Goal: Task Accomplishment & Management: Manage account settings

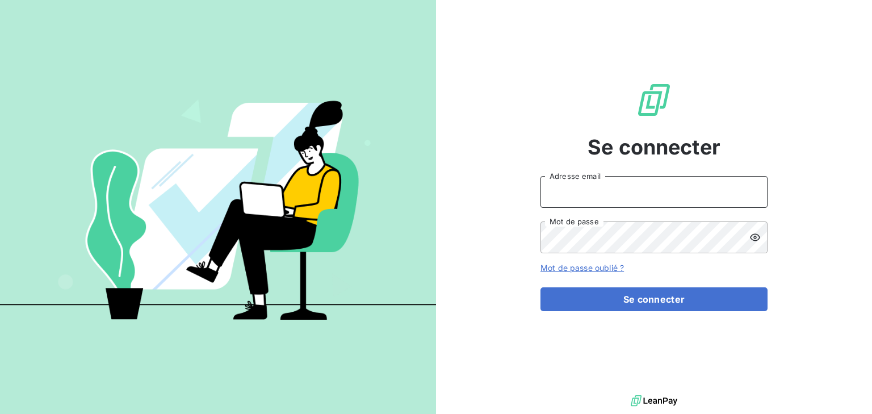
click at [618, 196] on input "Adresse email" at bounding box center [654, 192] width 227 height 32
type input "[EMAIL_ADDRESS][DOMAIN_NAME]"
click at [541, 287] on button "Se connecter" at bounding box center [654, 299] width 227 height 24
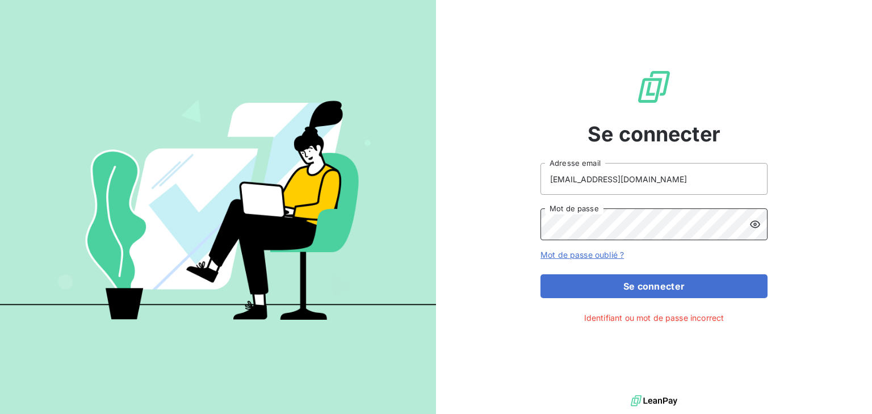
click at [510, 237] on div "Se connecter [EMAIL_ADDRESS][DOMAIN_NAME] Adresse email Mot de passe Mot de pas…" at bounding box center [654, 196] width 436 height 392
click at [541, 274] on button "Se connecter" at bounding box center [654, 286] width 227 height 24
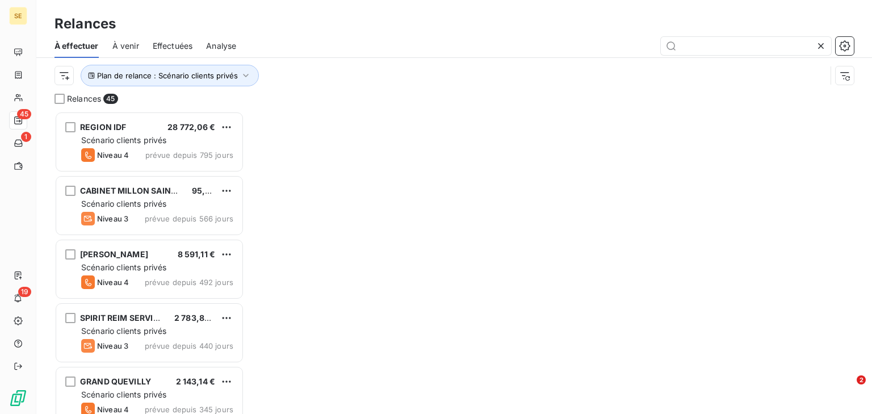
scroll to position [295, 182]
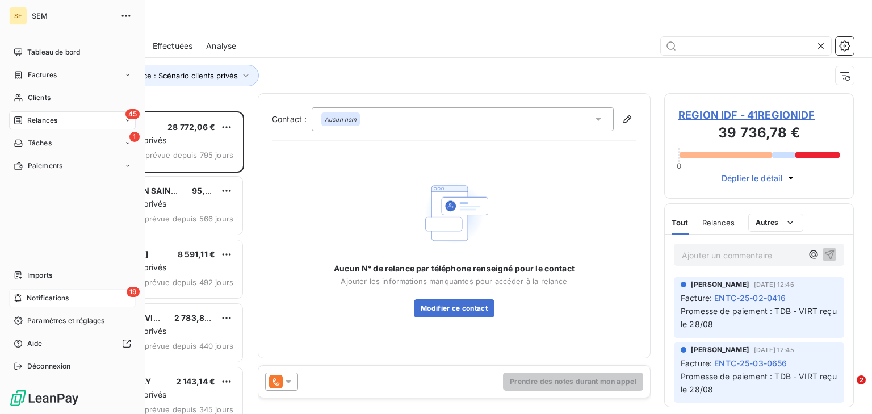
click at [23, 295] on div "19 Notifications" at bounding box center [72, 298] width 127 height 18
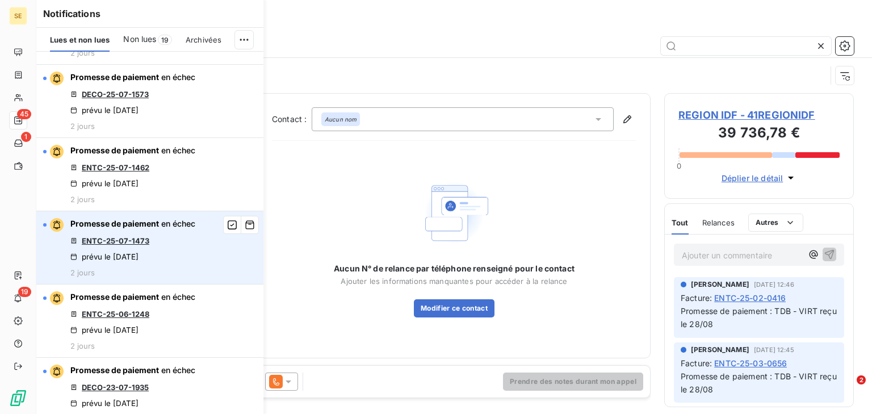
scroll to position [227, 0]
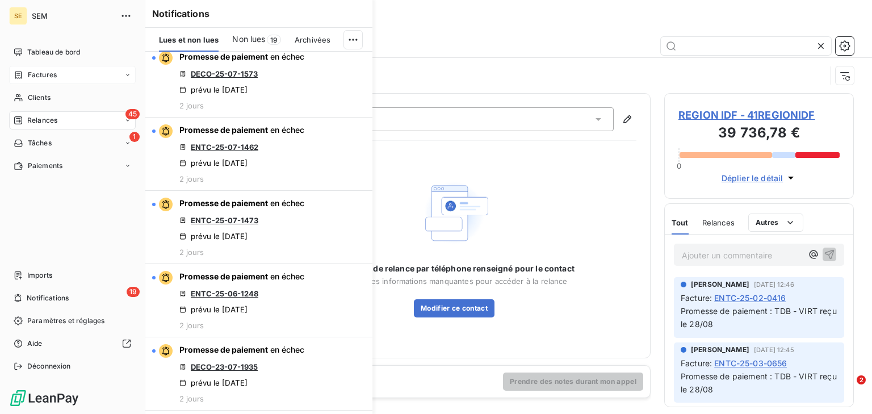
click at [51, 73] on span "Factures" at bounding box center [42, 75] width 29 height 10
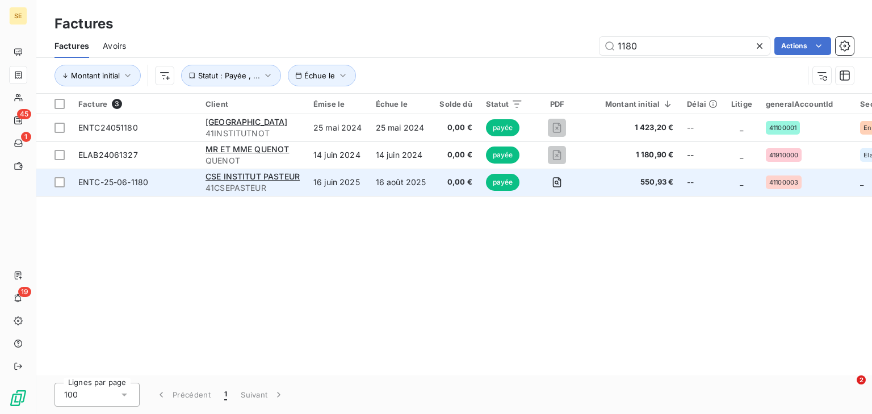
type input "1180"
click at [342, 187] on td "16 juin 2025" at bounding box center [338, 182] width 62 height 27
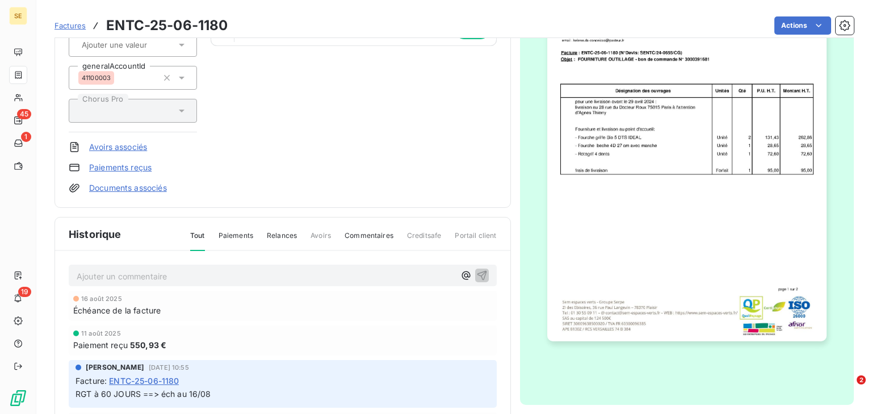
scroll to position [2, 0]
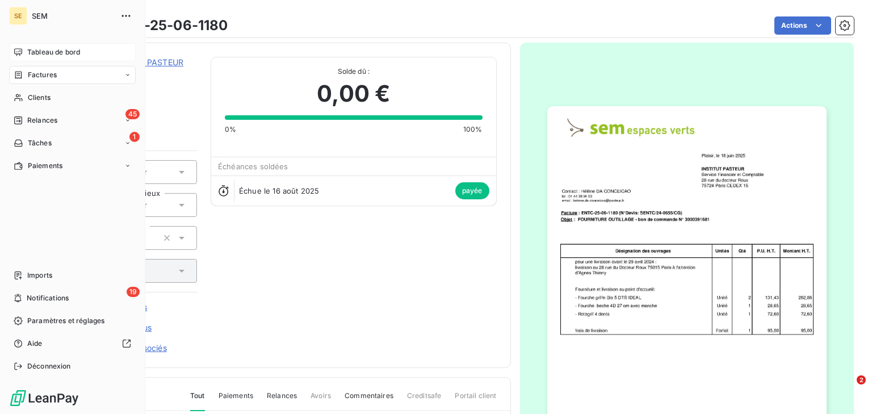
click at [39, 48] on span "Tableau de bord" at bounding box center [53, 52] width 53 height 10
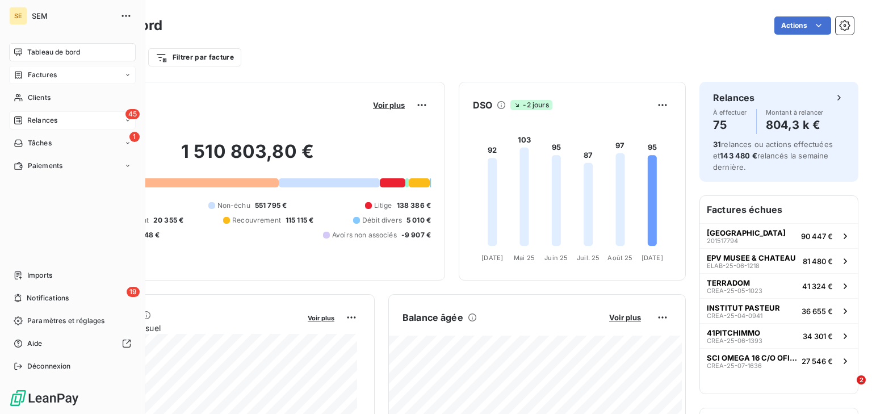
click at [40, 118] on span "Relances" at bounding box center [42, 120] width 30 height 10
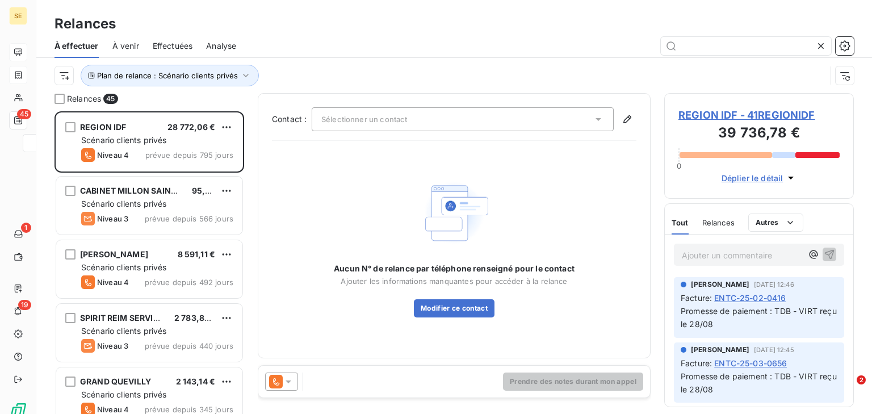
scroll to position [295, 182]
click at [175, 50] on span "Effectuées" at bounding box center [173, 45] width 40 height 11
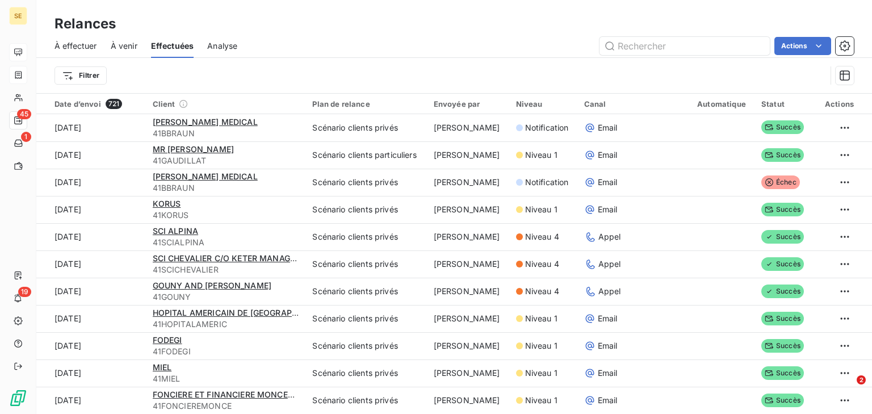
click at [134, 41] on span "À venir" at bounding box center [124, 45] width 27 height 11
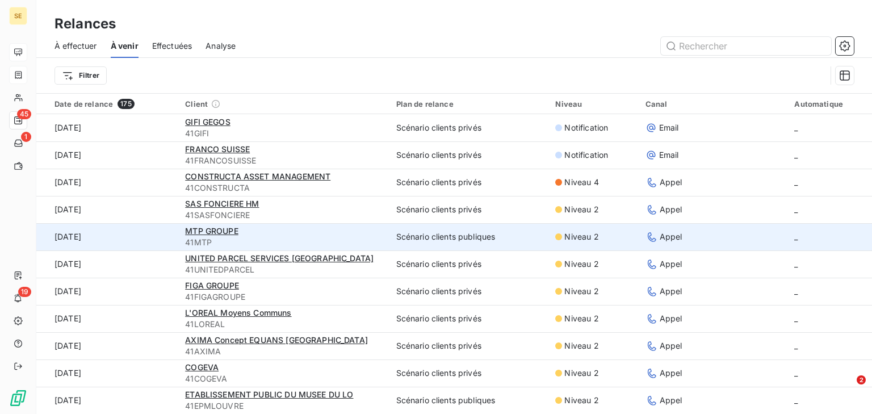
click at [275, 229] on div "MTP GROUPE" at bounding box center [283, 230] width 197 height 11
click at [201, 229] on span "MTP GROUPE" at bounding box center [211, 231] width 53 height 10
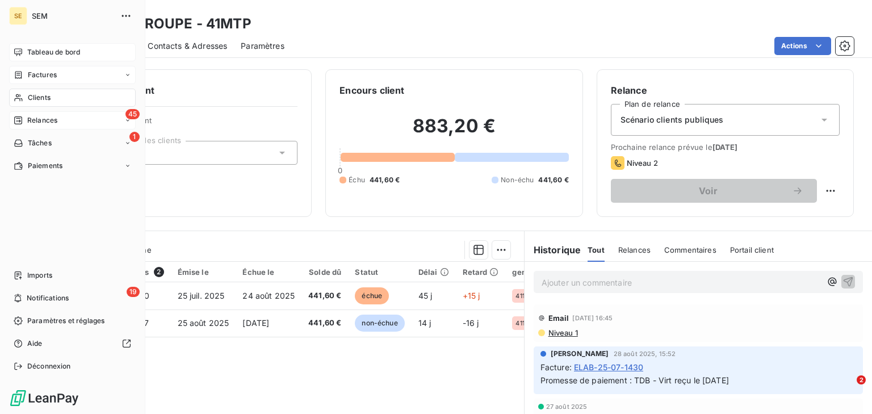
click at [39, 51] on span "Tableau de bord" at bounding box center [53, 52] width 53 height 10
